Goal: Information Seeking & Learning: Get advice/opinions

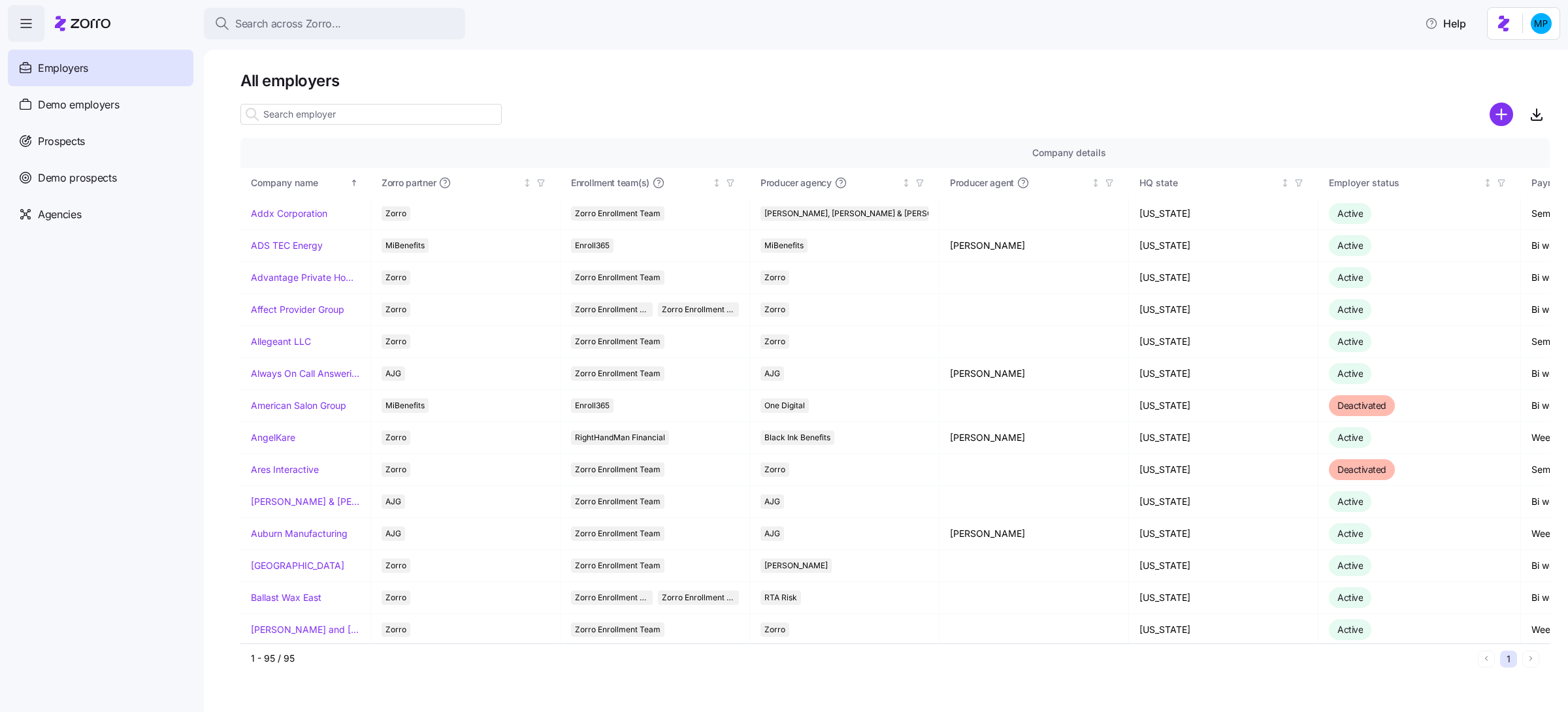
click at [565, 62] on div "All employers Company details Benefit status Company name Zorro partner Enrollm…" at bounding box center [885, 380] width 1364 height 662
click at [94, 216] on div "Agencies" at bounding box center [100, 215] width 185 height 37
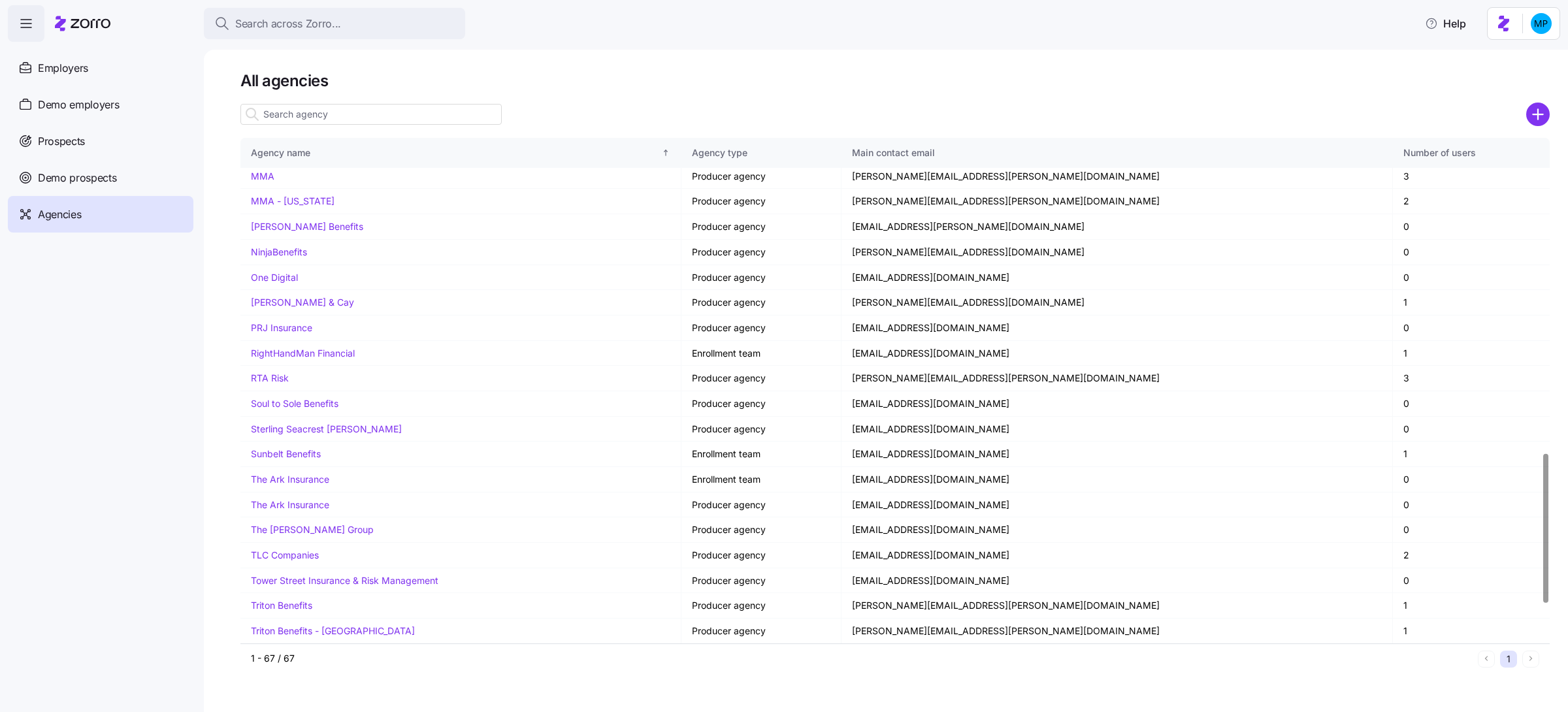
scroll to position [1201, 0]
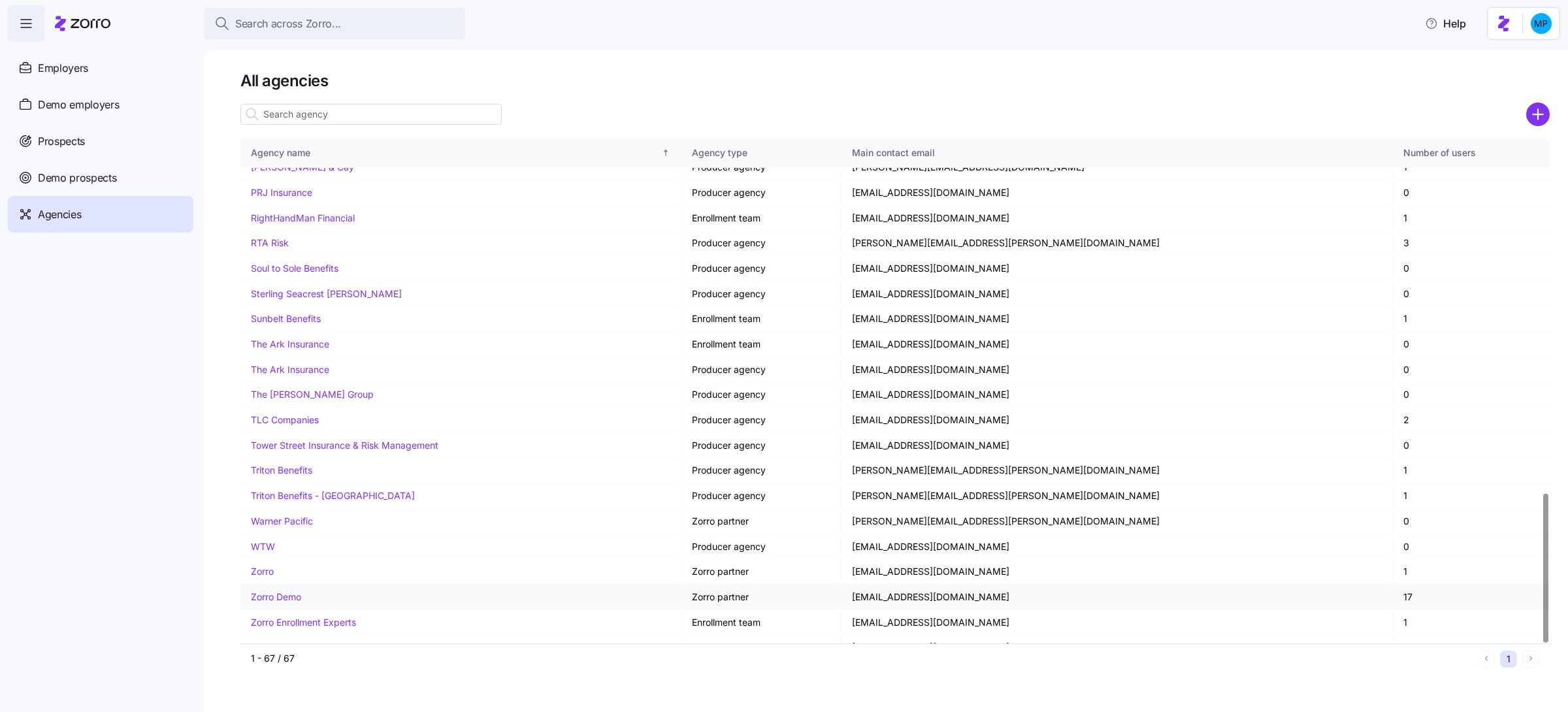
click at [288, 591] on link "Zorro Demo" at bounding box center [276, 596] width 51 height 11
click at [941, 585] on td "[EMAIL_ADDRESS][DOMAIN_NAME]" at bounding box center [1117, 598] width 551 height 25
copy td "[EMAIL_ADDRESS][DOMAIN_NAME]"
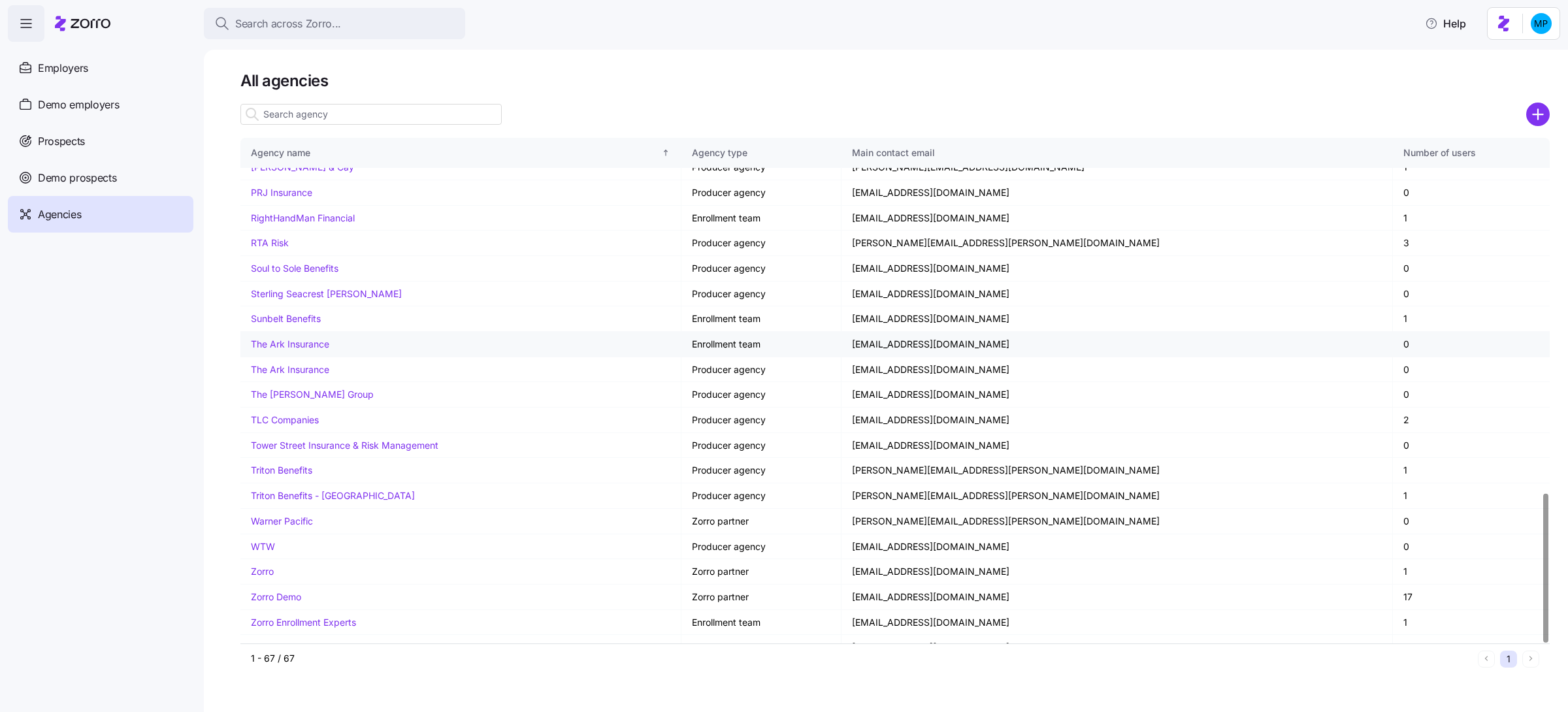
scroll to position [264, 0]
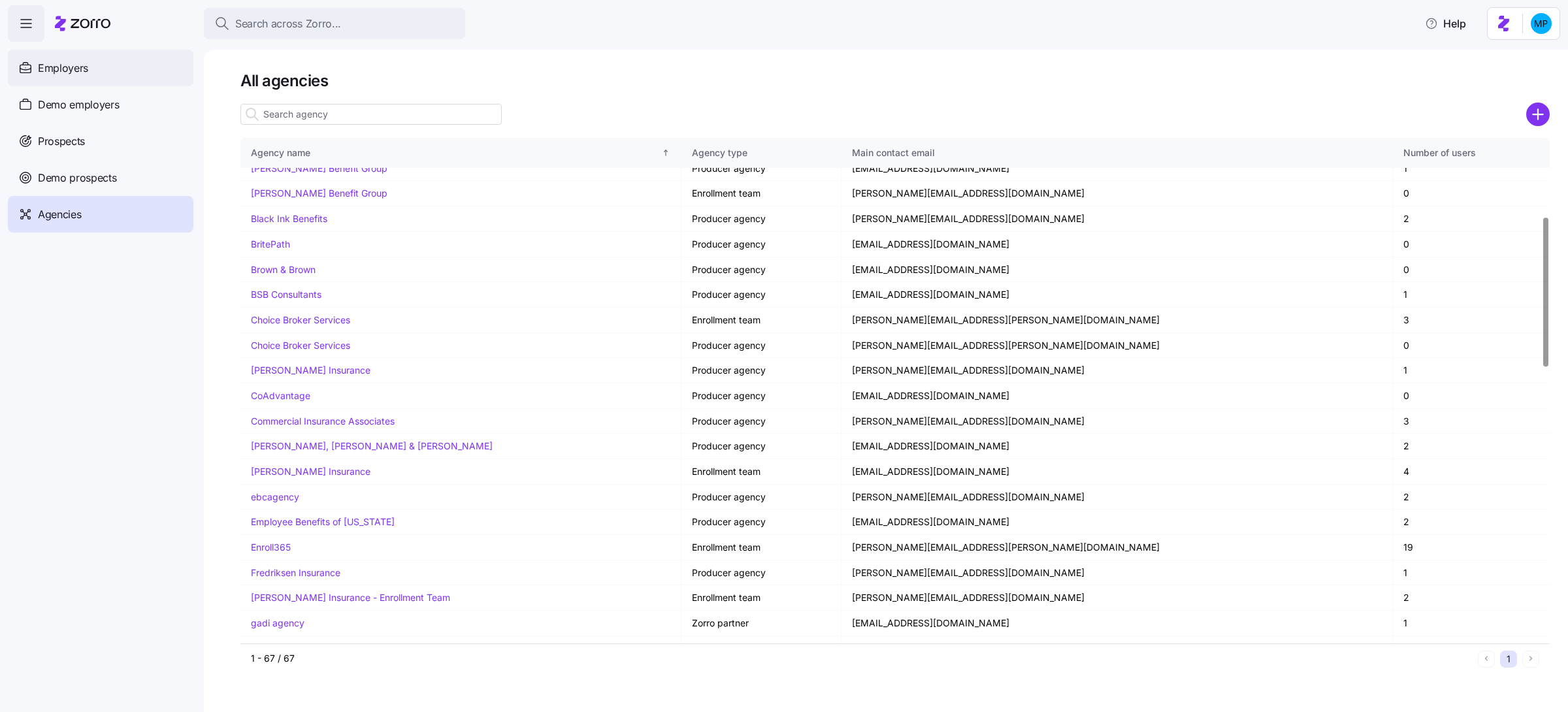
click at [140, 78] on div "Employers" at bounding box center [100, 68] width 185 height 37
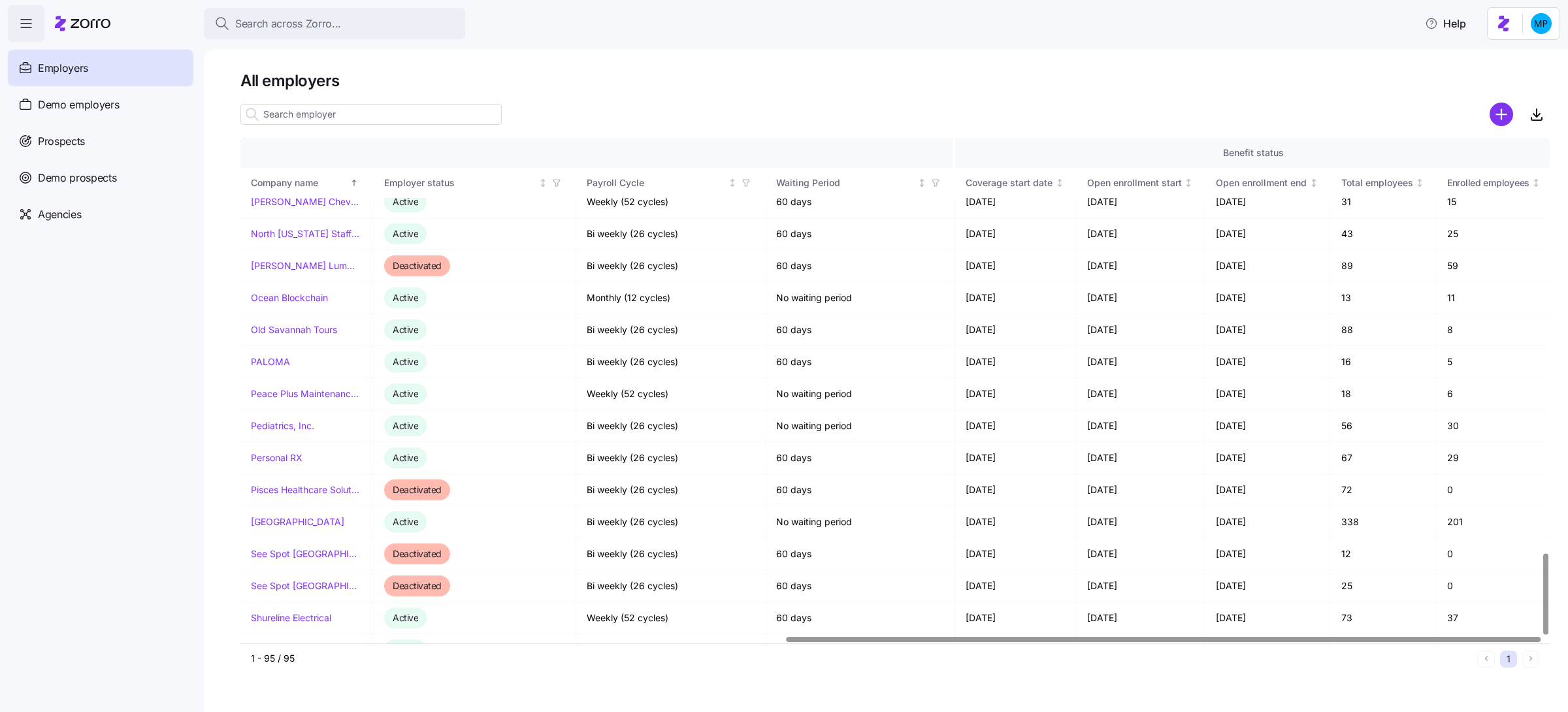
scroll to position [2571, 945]
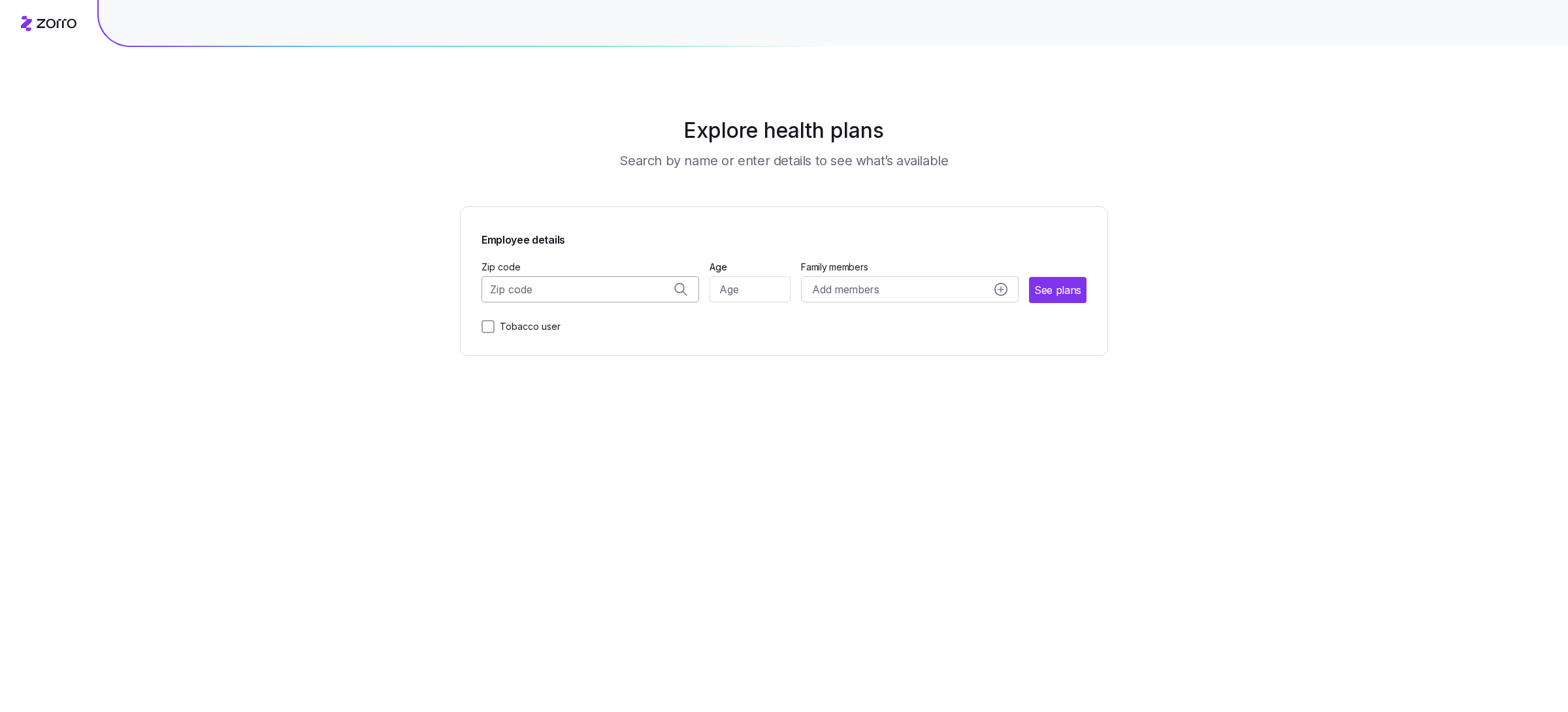
click at [589, 293] on input "Zip code" at bounding box center [590, 289] width 217 height 26
paste input "02116"
click at [559, 327] on span "02116, Suffolk County, MA" at bounding box center [588, 324] width 183 height 17
type input "02116, Suffolk County, MA"
click at [742, 298] on input "Age" at bounding box center [750, 289] width 82 height 26
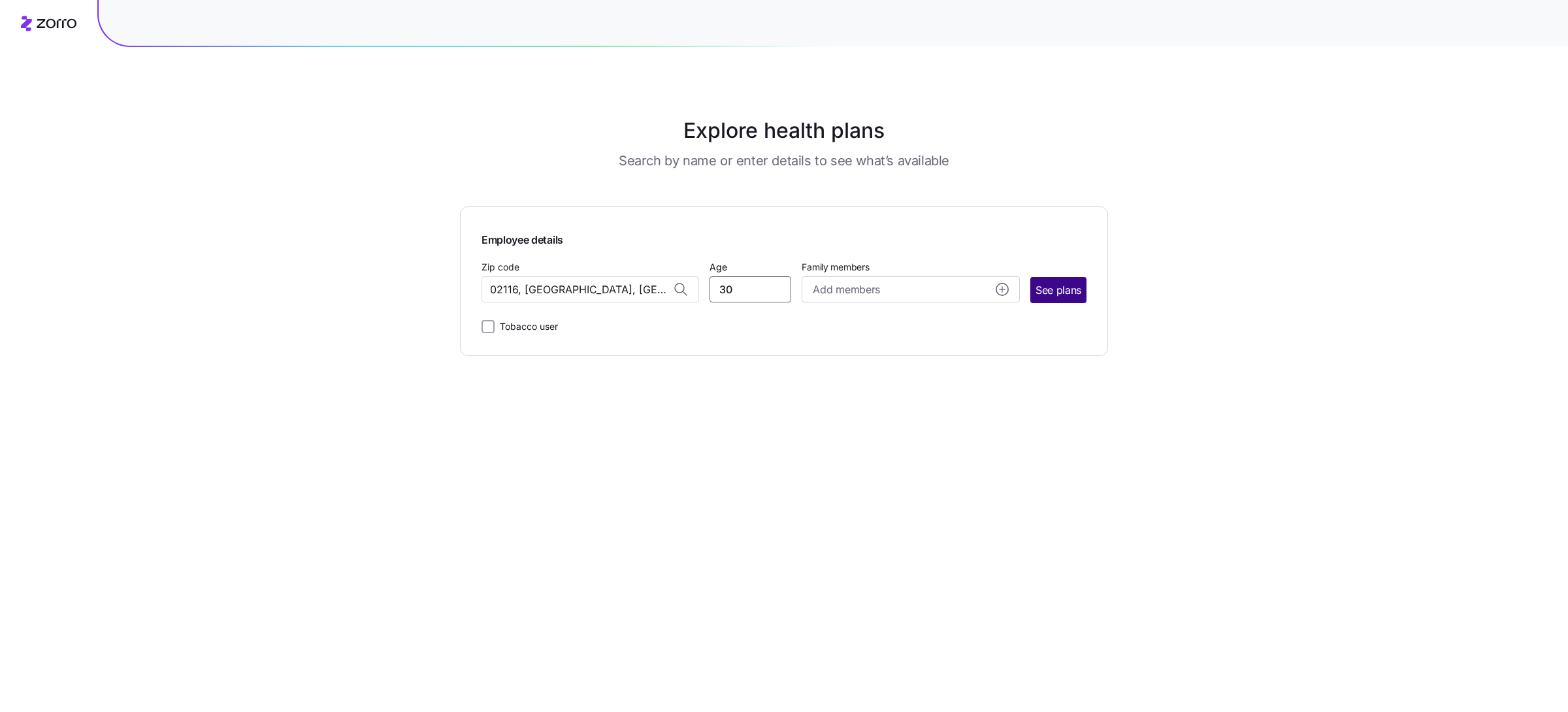
type input "30"
click at [1063, 287] on span "See plans" at bounding box center [1058, 290] width 46 height 17
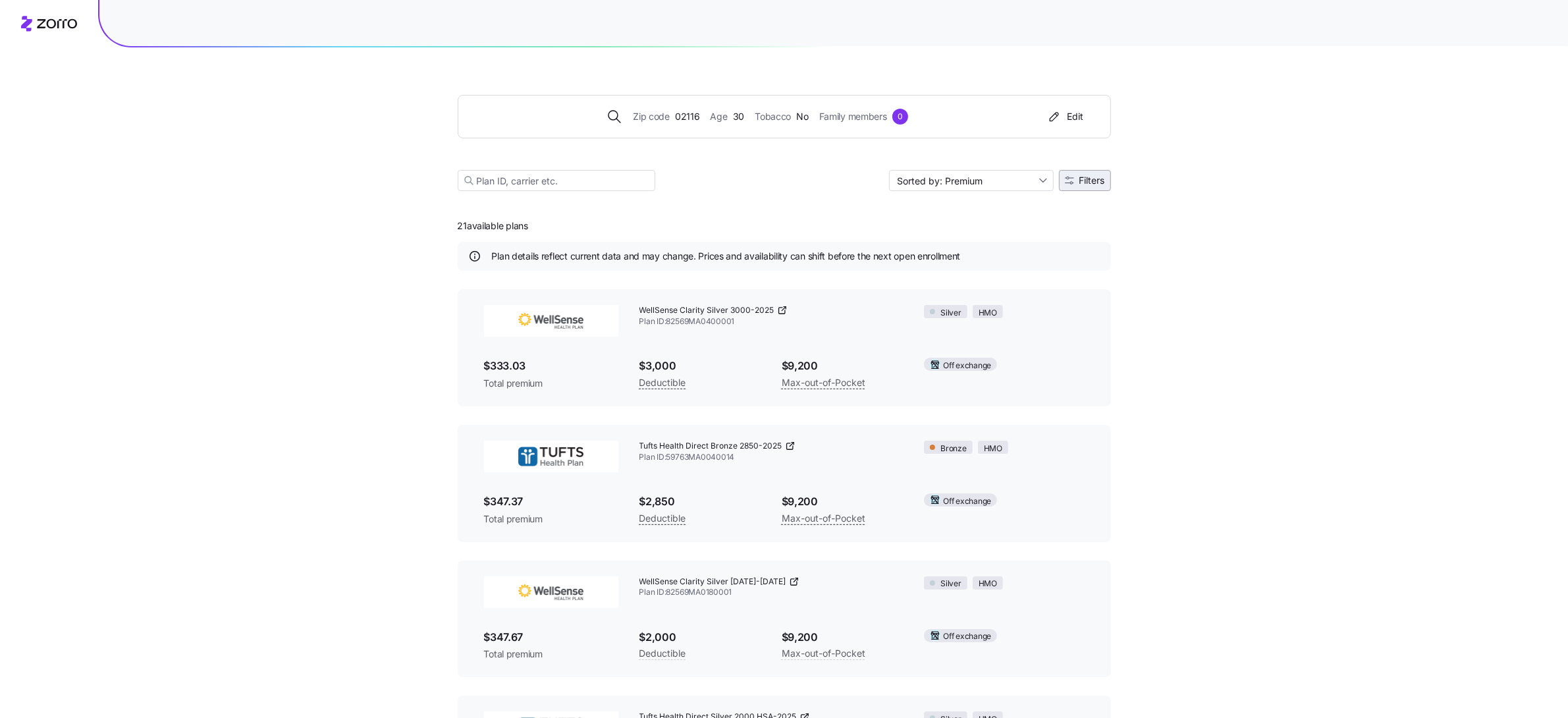
click at [1084, 178] on span "Filters" at bounding box center [1092, 180] width 26 height 9
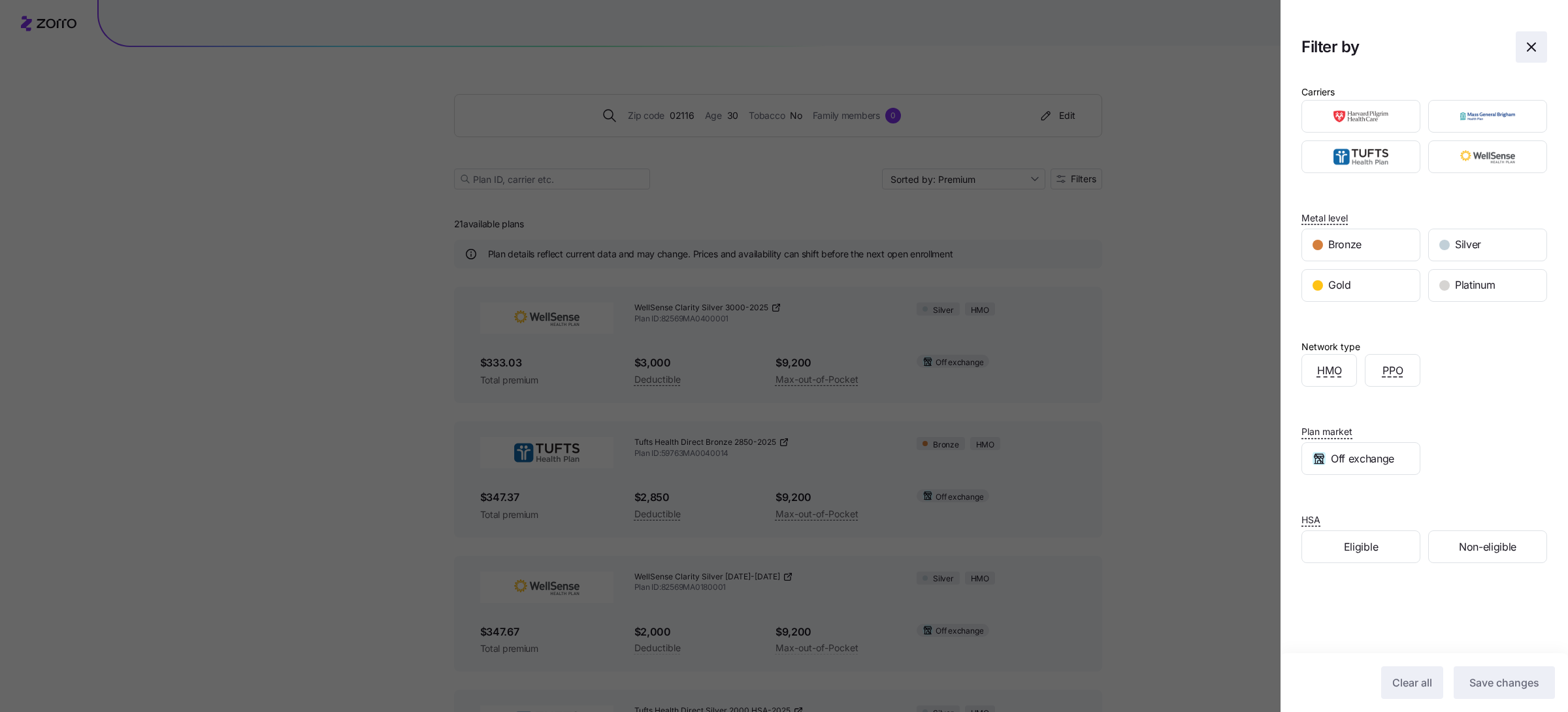
click at [1523, 49] on icon "button" at bounding box center [1531, 47] width 16 height 16
